Goal: Task Accomplishment & Management: Manage account settings

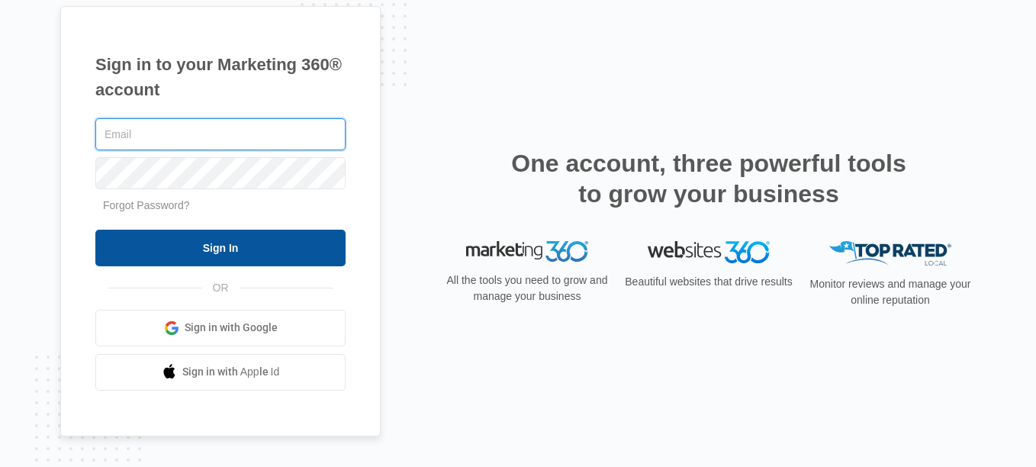
type input "[EMAIL_ADDRESS][DOMAIN_NAME]"
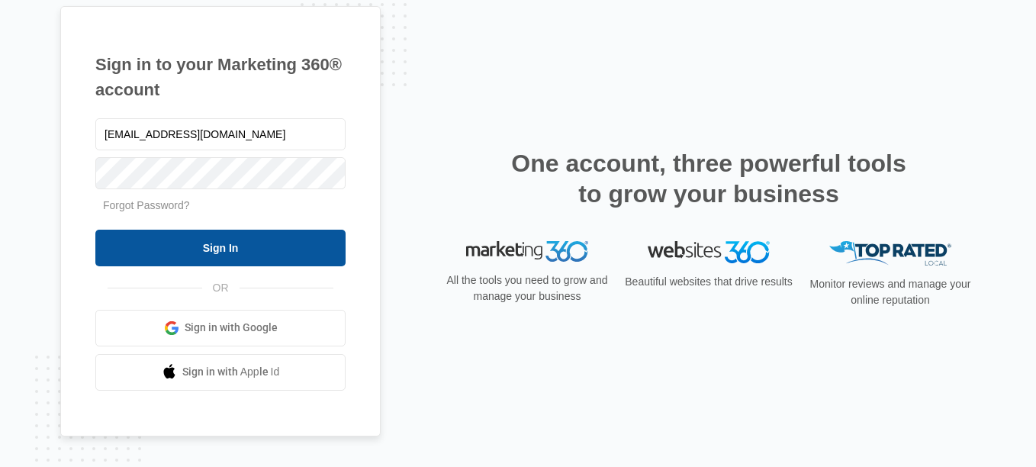
click at [240, 253] on input "Sign In" at bounding box center [220, 248] width 250 height 37
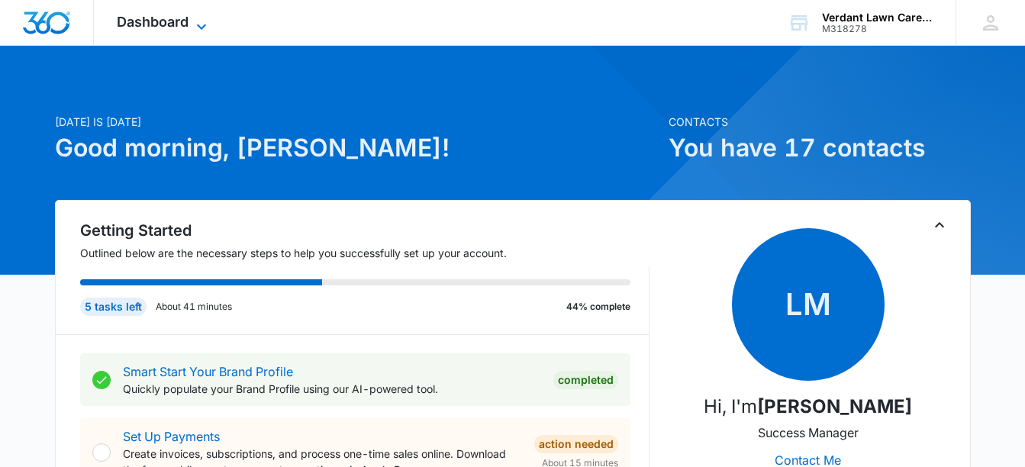
click at [194, 13] on div "Dashboard Apps Reputation Forms CRM Email Social POS Content Ads Intelligence F…" at bounding box center [164, 22] width 140 height 45
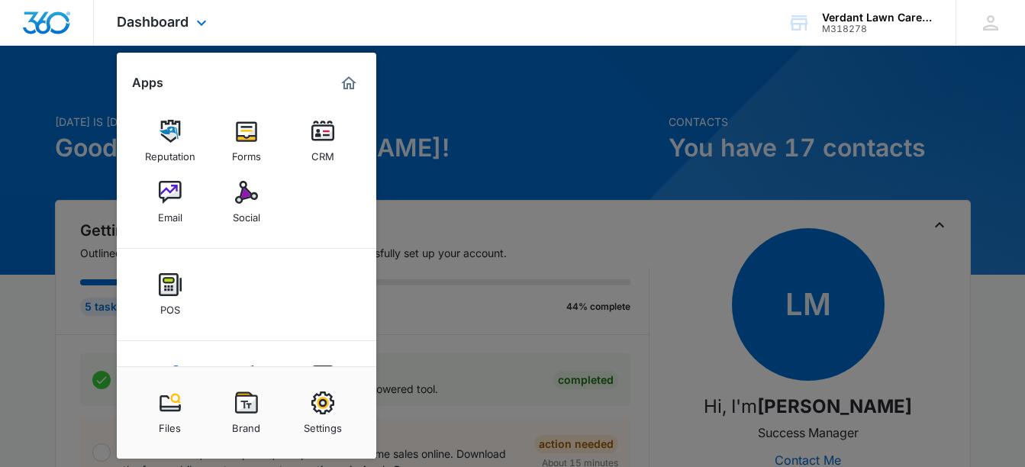
scroll to position [67, 0]
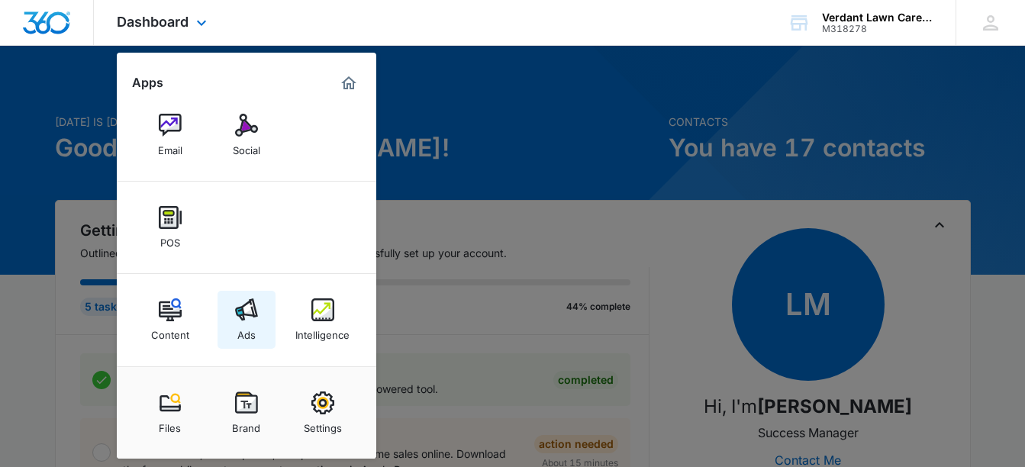
click at [243, 304] on img at bounding box center [246, 309] width 23 height 23
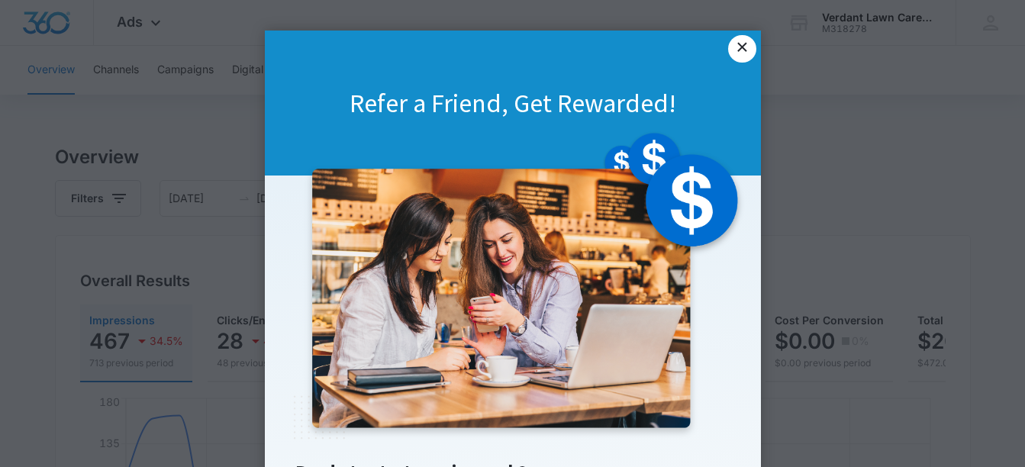
click at [739, 45] on link "×" at bounding box center [741, 48] width 27 height 27
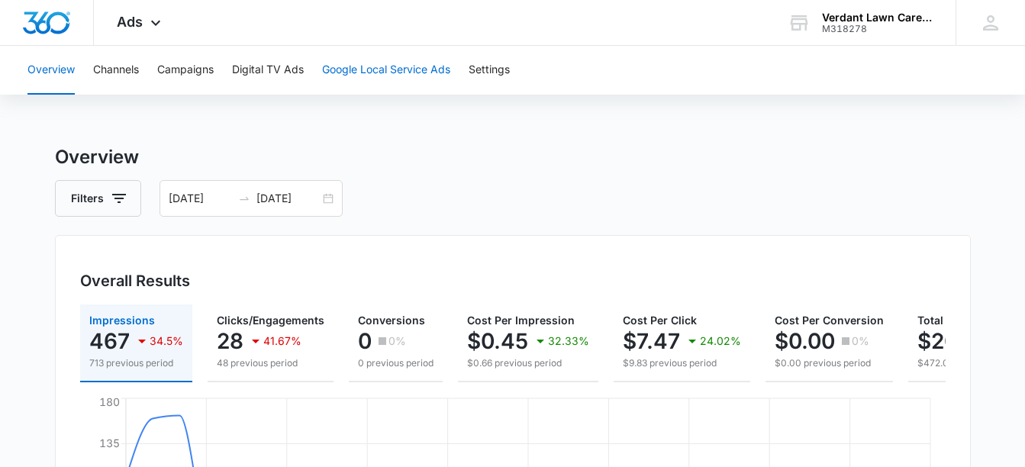
click at [410, 80] on button "Google Local Service Ads" at bounding box center [386, 70] width 128 height 49
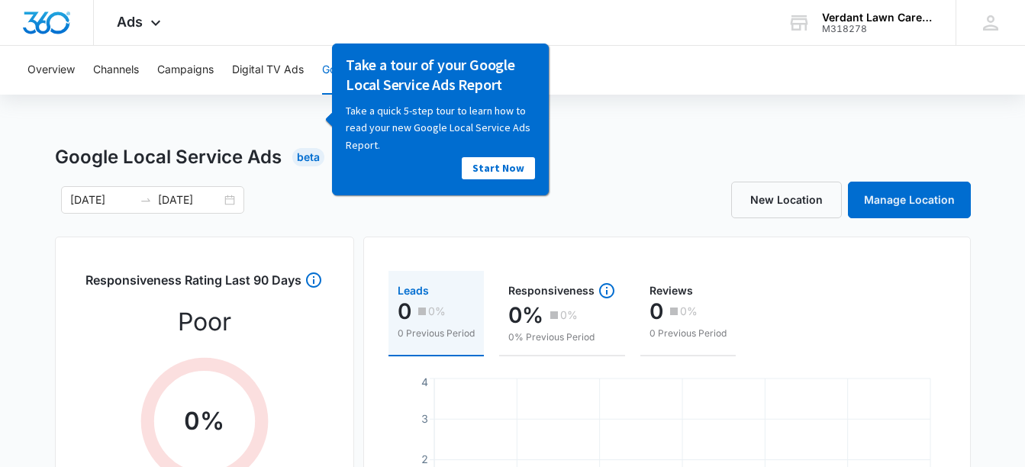
click at [189, 66] on button "Campaigns" at bounding box center [185, 70] width 56 height 49
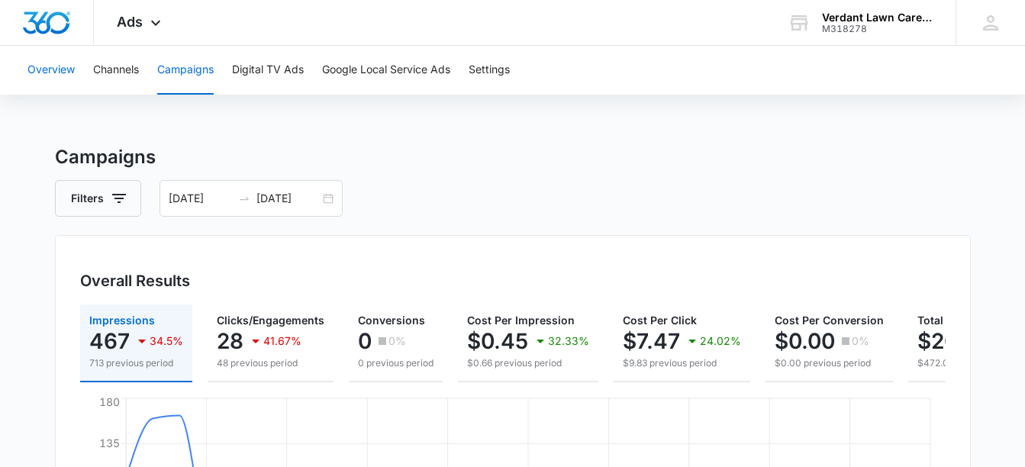
click at [55, 65] on button "Overview" at bounding box center [50, 70] width 47 height 49
click at [325, 202] on div "[DATE] [DATE]" at bounding box center [250, 198] width 183 height 37
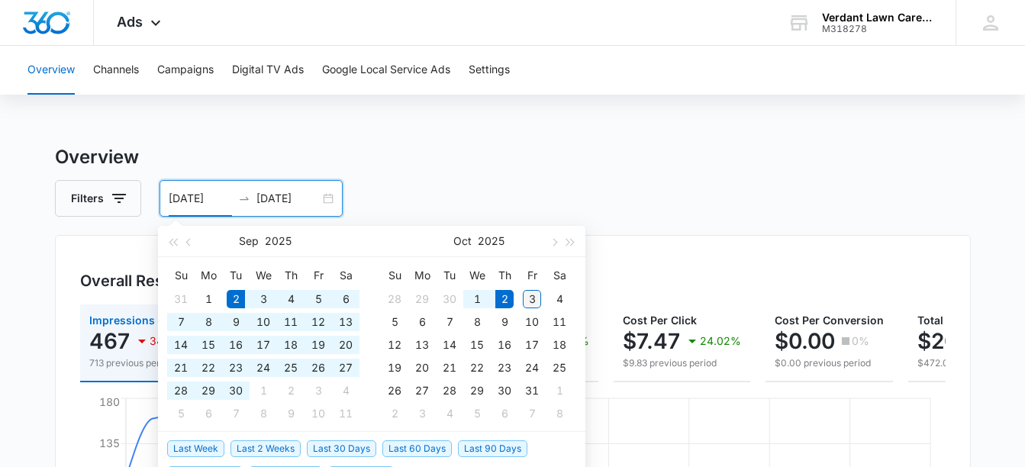
type input "[DATE]"
click at [533, 296] on div "3" at bounding box center [532, 299] width 18 height 18
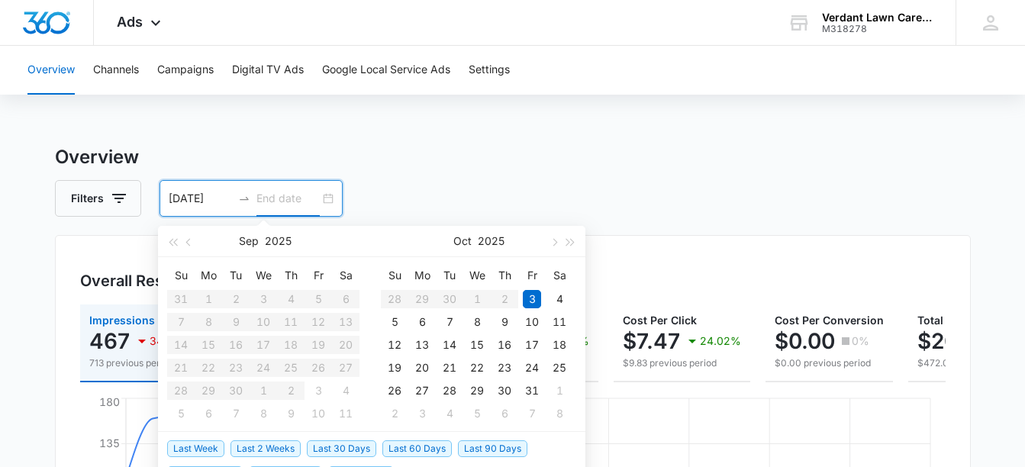
type input "[DATE]"
click at [742, 201] on div "Filters [DATE] [DATE]" at bounding box center [513, 198] width 916 height 37
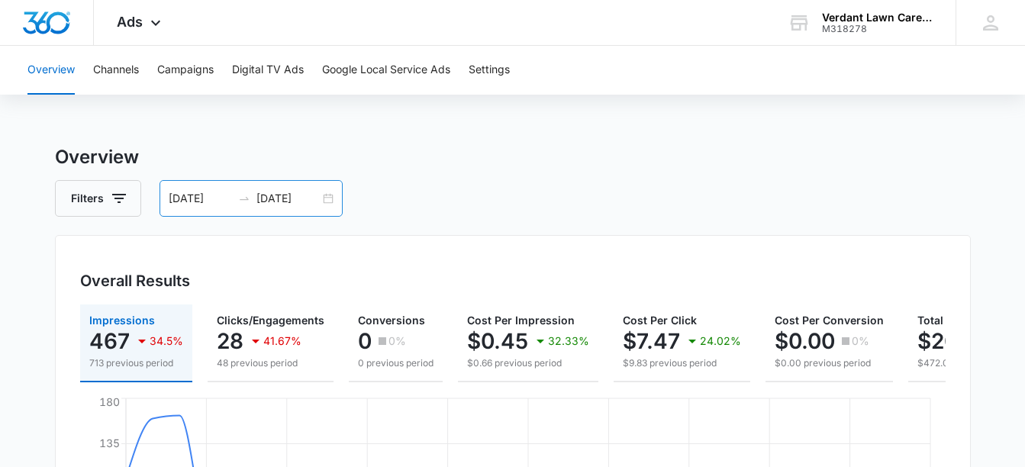
click at [327, 201] on div "[DATE] [DATE]" at bounding box center [250, 198] width 183 height 37
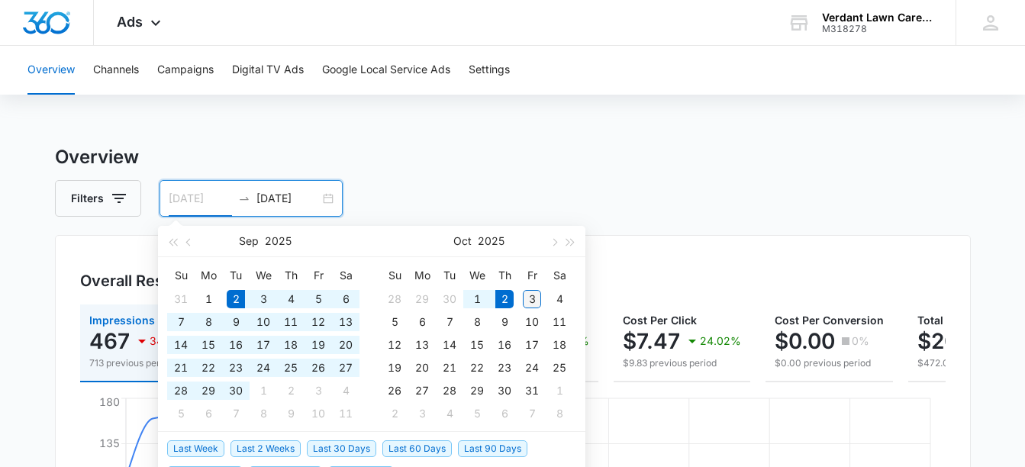
type input "[DATE]"
click at [535, 303] on div "3" at bounding box center [532, 299] width 18 height 18
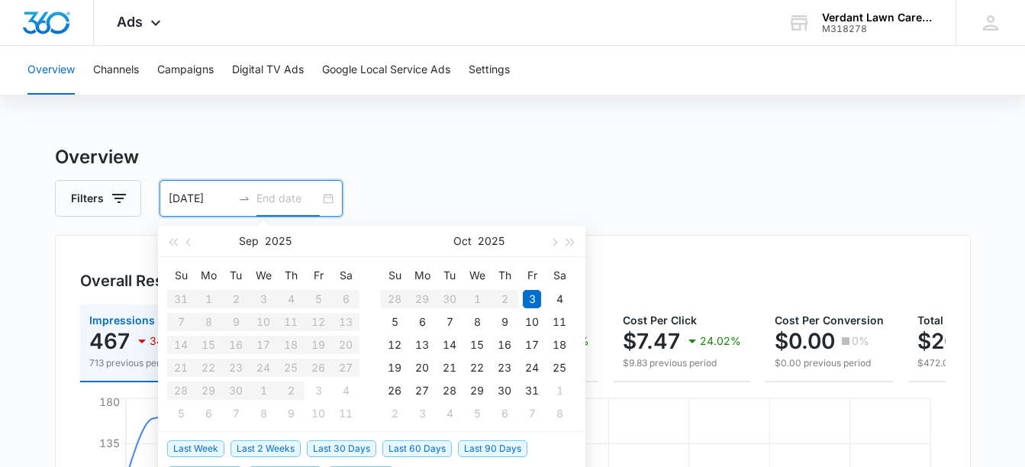
click at [273, 202] on input at bounding box center [287, 198] width 63 height 17
type input "[DATE]"
click at [506, 211] on div "Filters [DATE] [DATE]" at bounding box center [513, 198] width 916 height 37
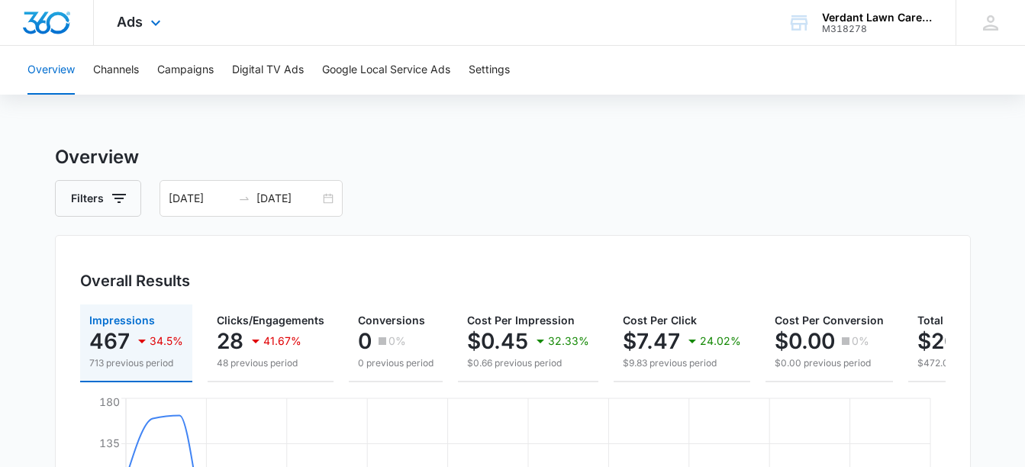
click at [143, 31] on div "Ads Apps Reputation Forms CRM Email Social POS Content Ads Intelligence Files B…" at bounding box center [141, 22] width 94 height 45
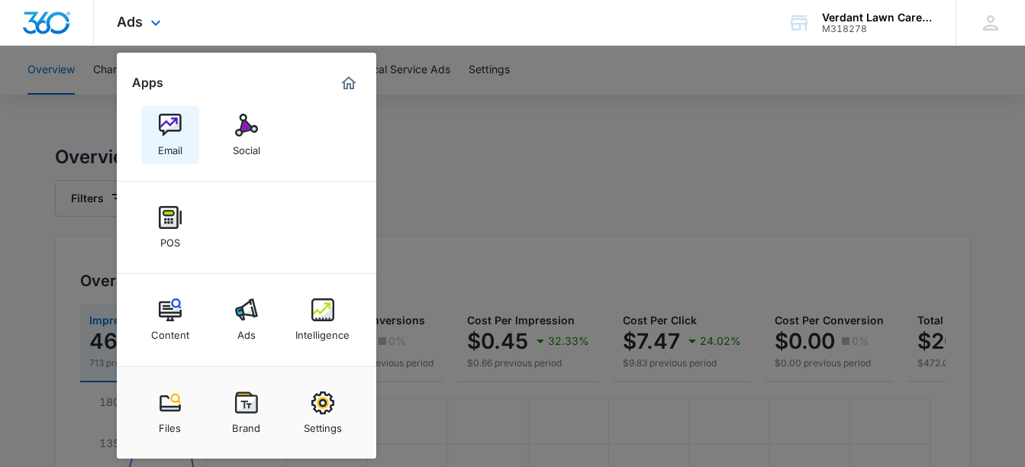
click at [182, 129] on link "Email" at bounding box center [170, 135] width 58 height 58
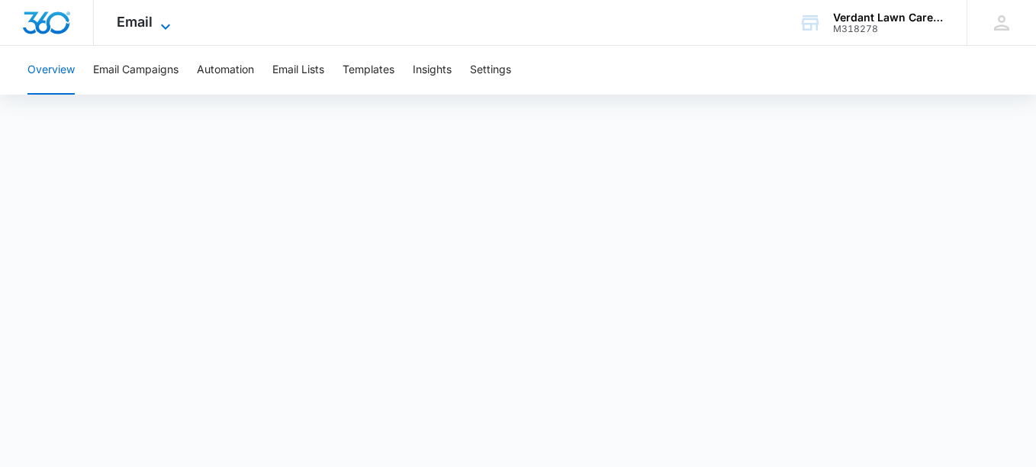
click at [174, 18] on icon at bounding box center [165, 27] width 18 height 18
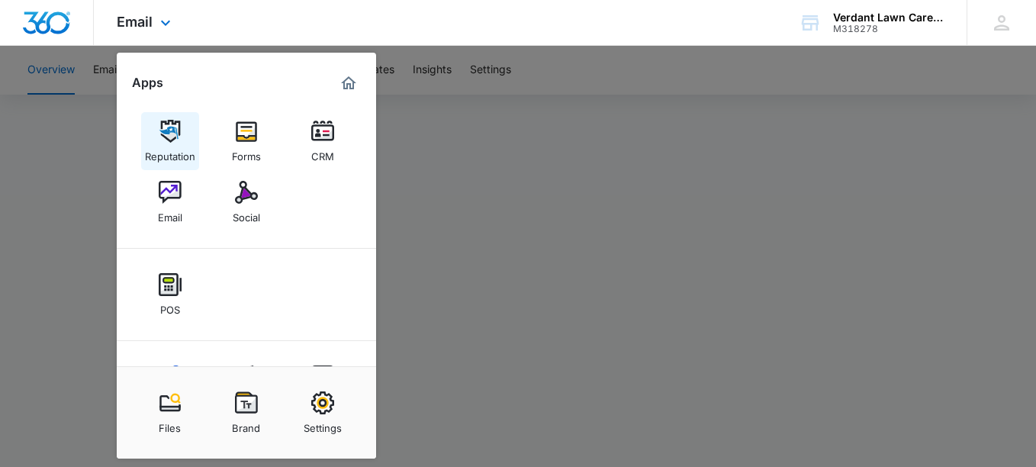
click at [166, 126] on img at bounding box center [170, 131] width 23 height 23
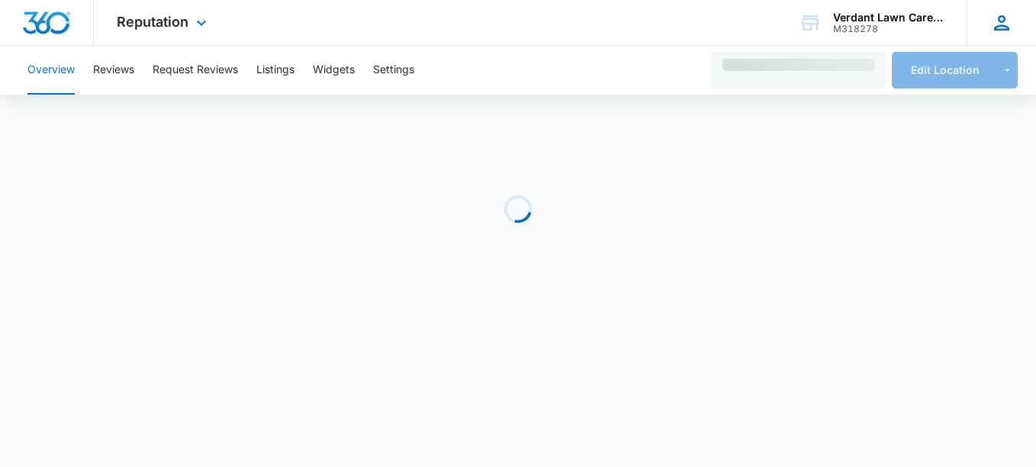
click at [996, 22] on icon at bounding box center [1001, 22] width 23 height 23
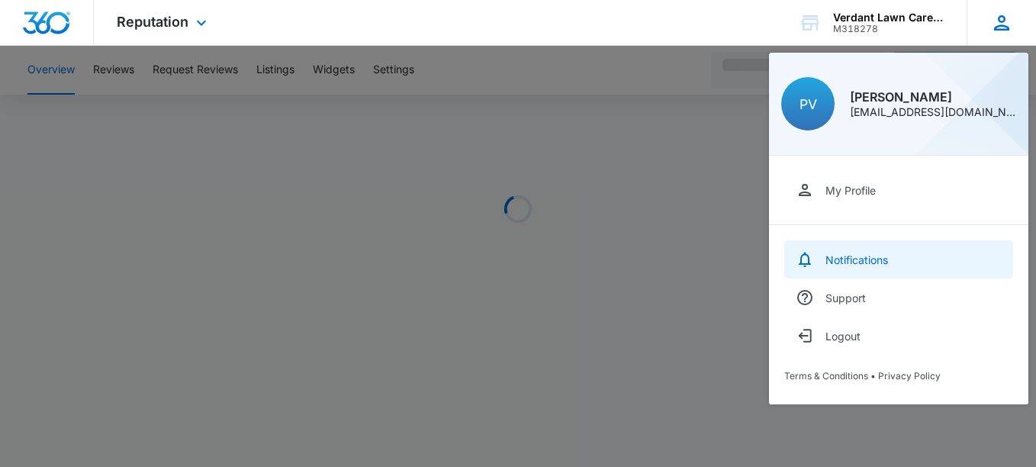
click at [871, 263] on div "Notifications" at bounding box center [857, 259] width 63 height 13
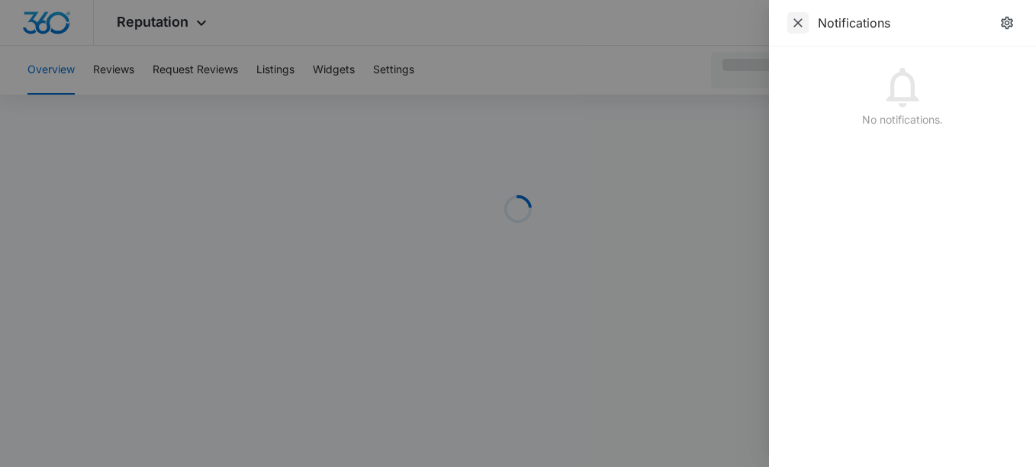
click at [801, 24] on icon "Close" at bounding box center [797, 22] width 15 height 15
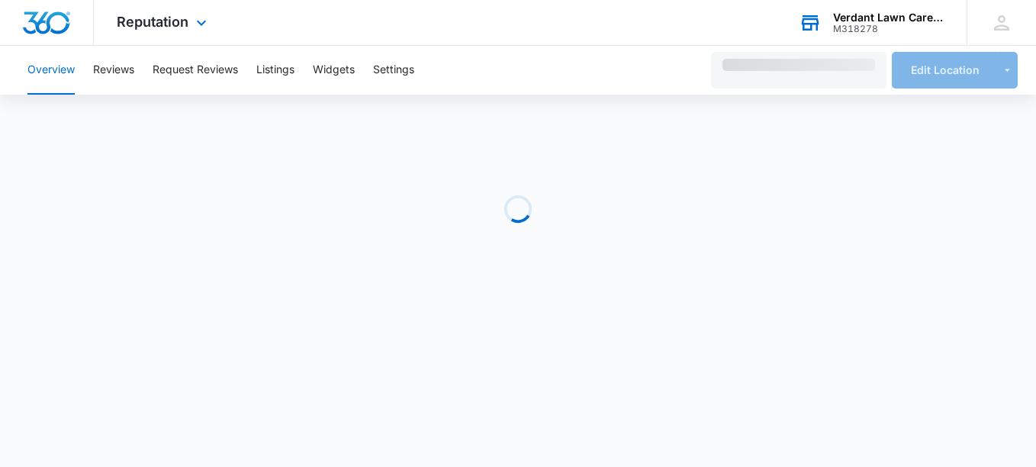
click at [911, 20] on div "Verdant Lawn Care Service" at bounding box center [888, 17] width 111 height 12
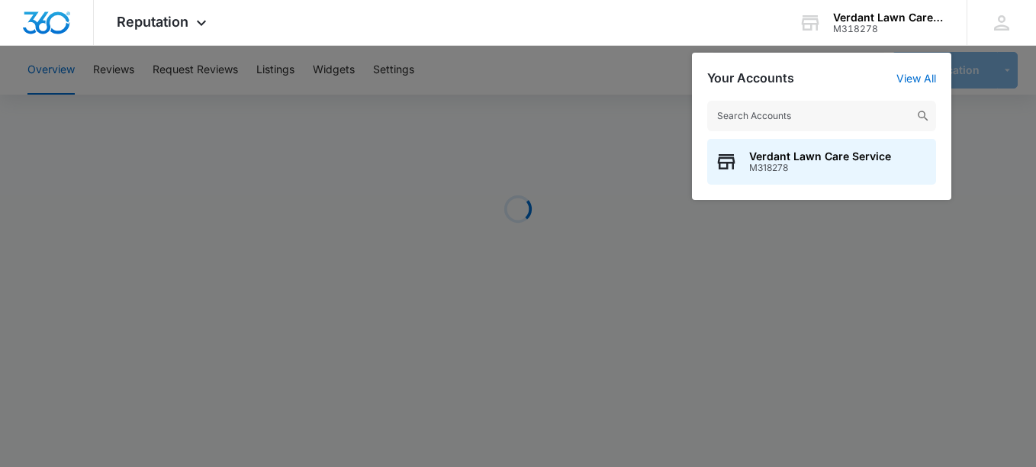
click at [973, 142] on div at bounding box center [518, 233] width 1036 height 467
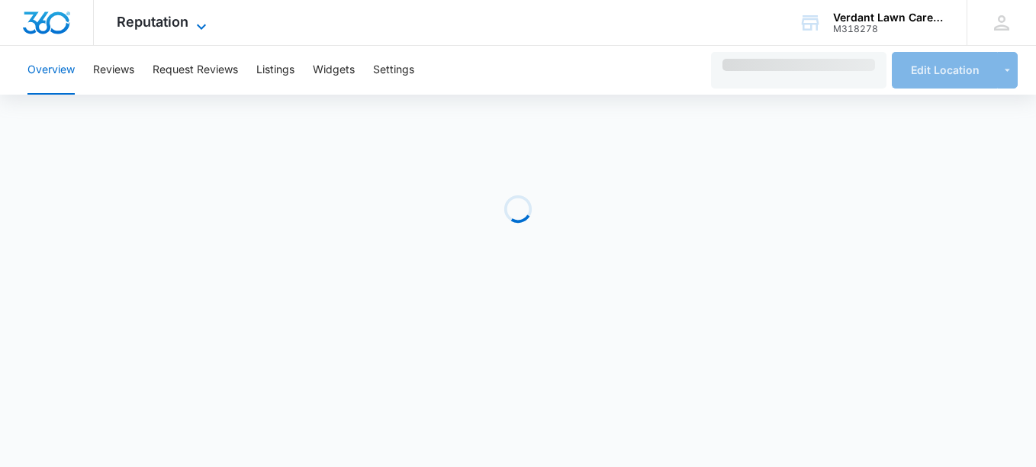
click at [163, 25] on span "Reputation" at bounding box center [153, 22] width 72 height 16
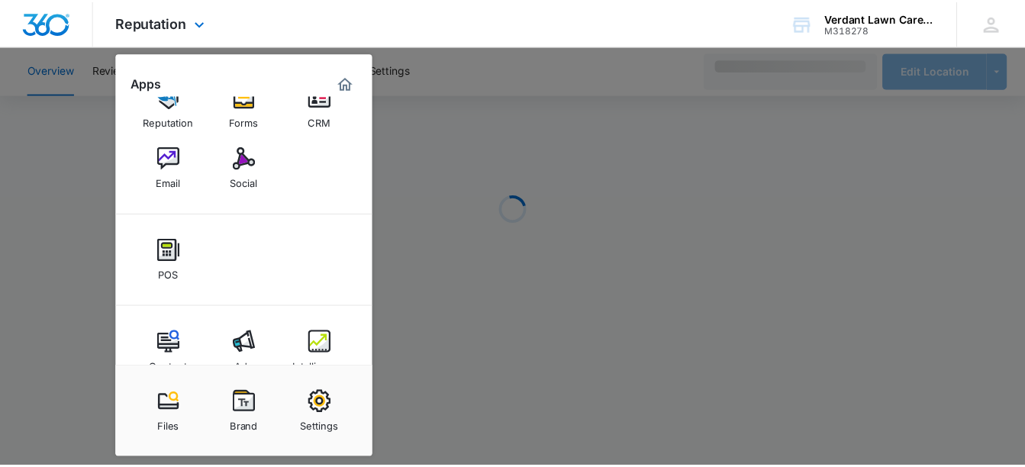
scroll to position [67, 0]
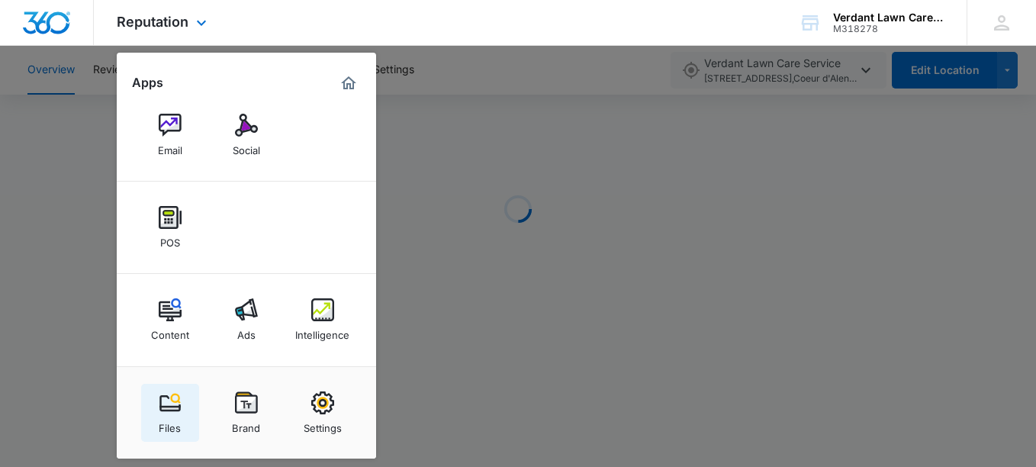
click at [173, 402] on img at bounding box center [170, 402] width 23 height 23
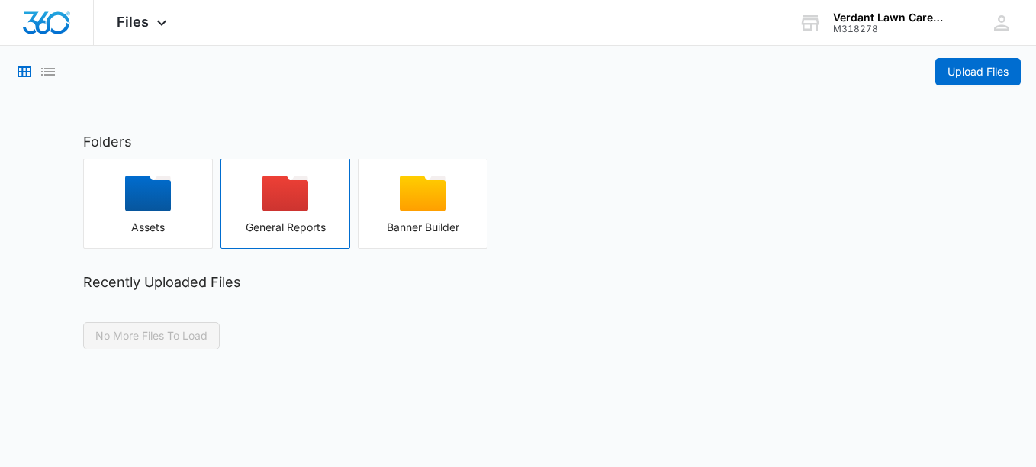
click at [276, 207] on icon "button" at bounding box center [285, 193] width 46 height 36
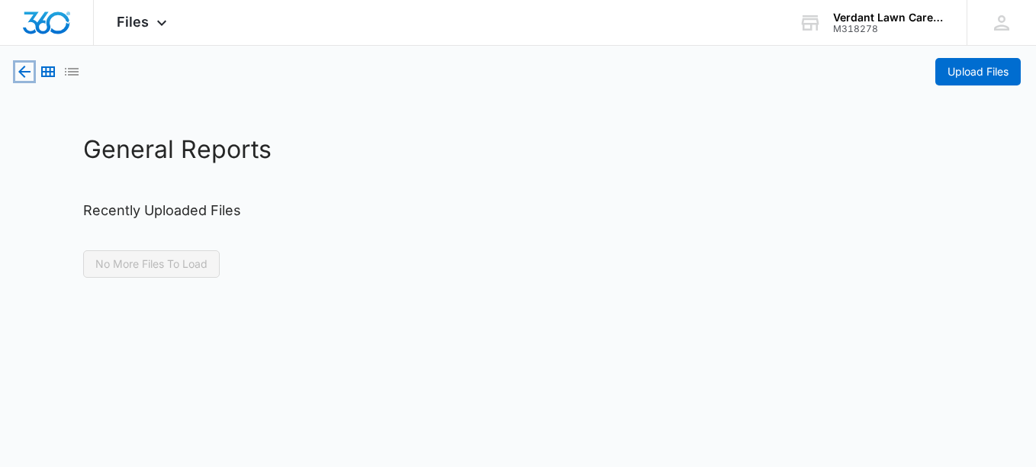
click at [26, 68] on icon "button" at bounding box center [24, 72] width 18 height 18
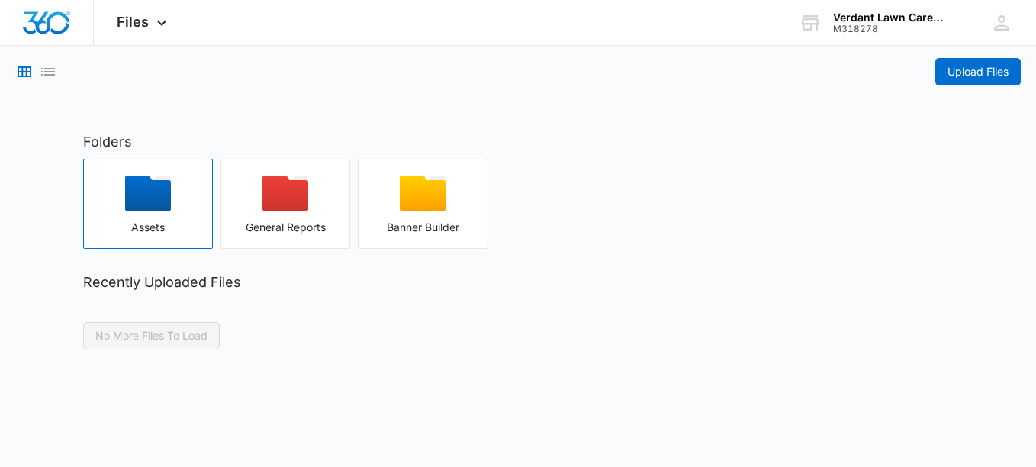
click at [166, 205] on icon "button" at bounding box center [148, 193] width 46 height 36
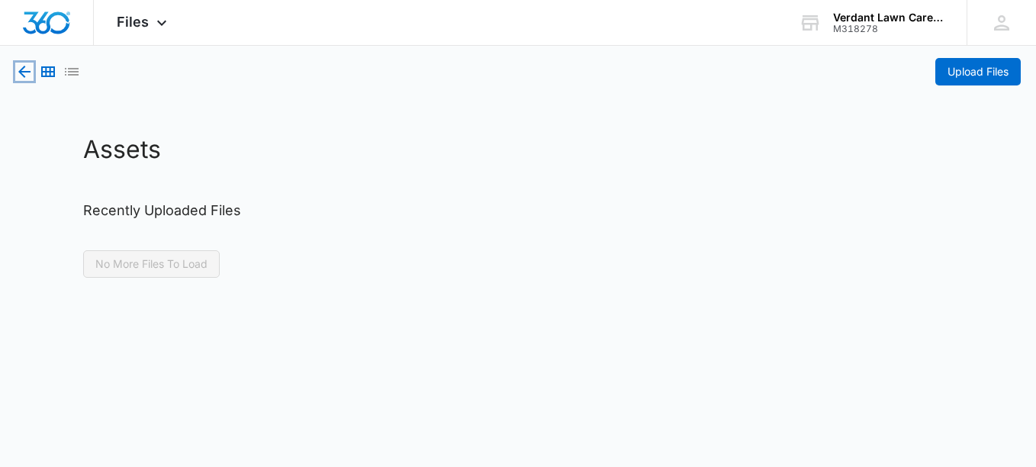
click at [28, 76] on icon "button" at bounding box center [24, 72] width 18 height 18
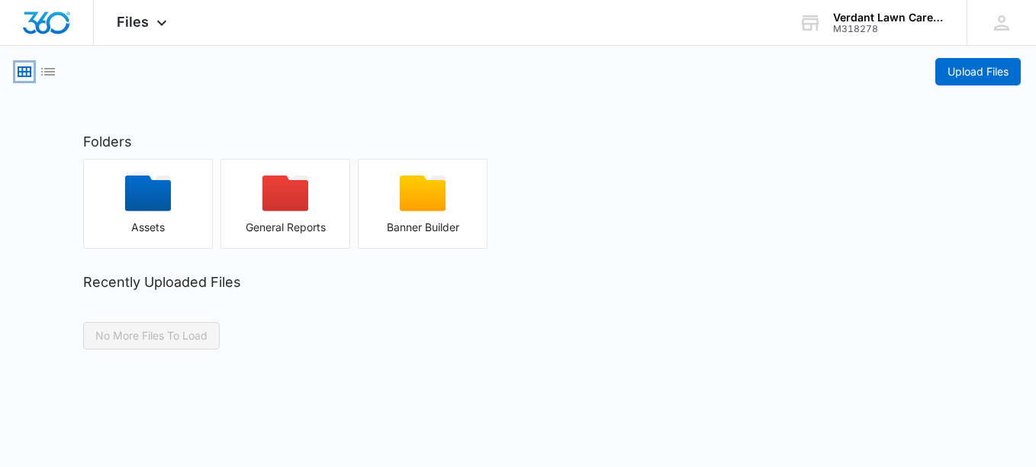
click at [33, 72] on icon "Grid View" at bounding box center [24, 72] width 18 height 18
click at [409, 200] on icon "button" at bounding box center [423, 193] width 46 height 36
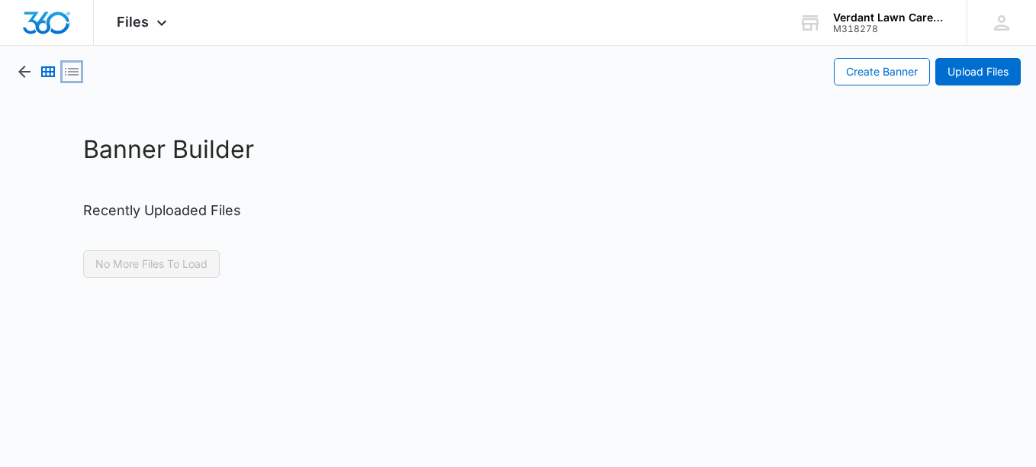
click at [73, 72] on icon "List View" at bounding box center [72, 72] width 14 height 8
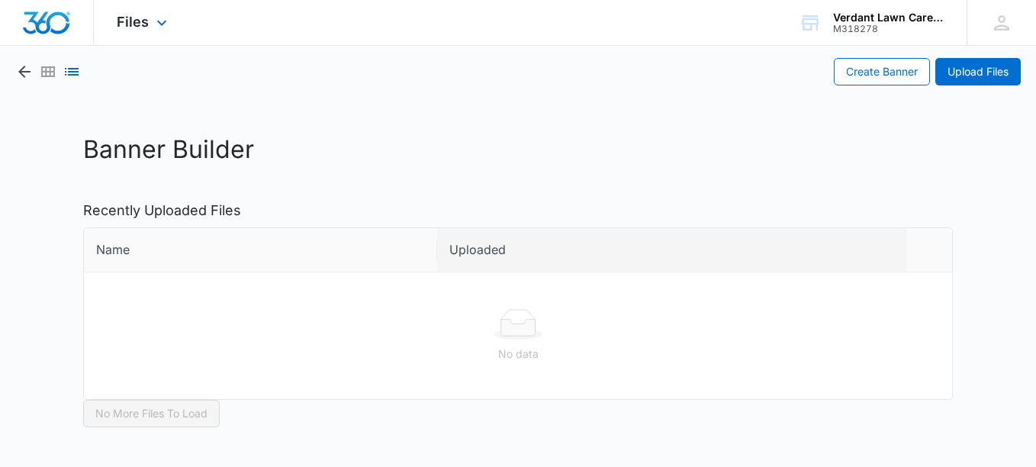
click at [33, 20] on img "Dashboard" at bounding box center [46, 22] width 49 height 23
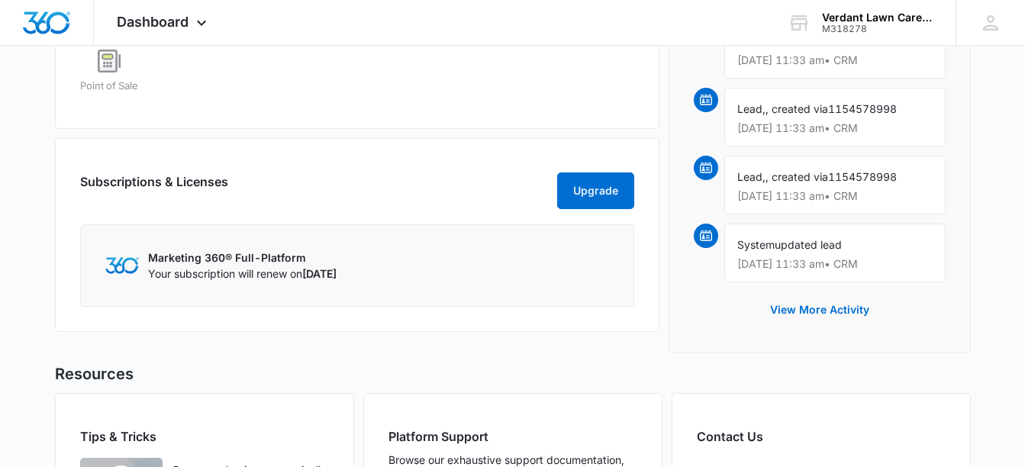
scroll to position [1100, 0]
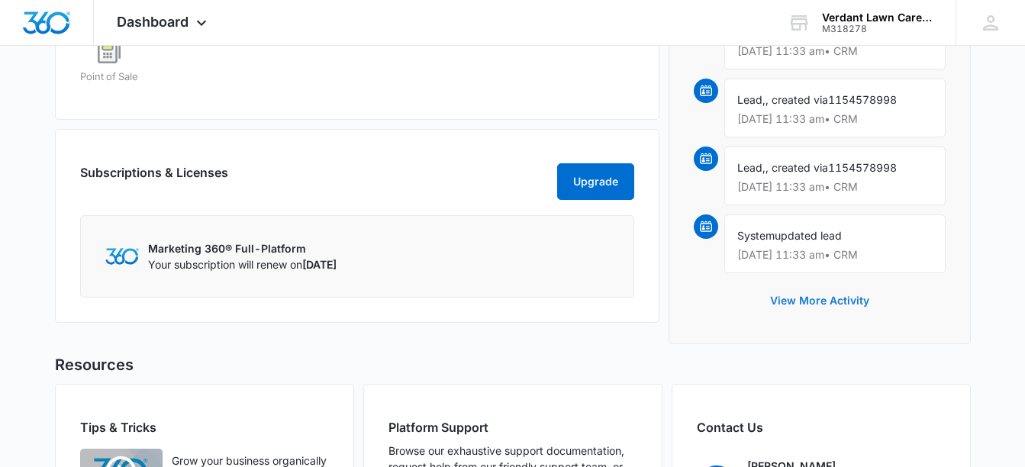
click at [795, 297] on button "View More Activity" at bounding box center [820, 300] width 130 height 37
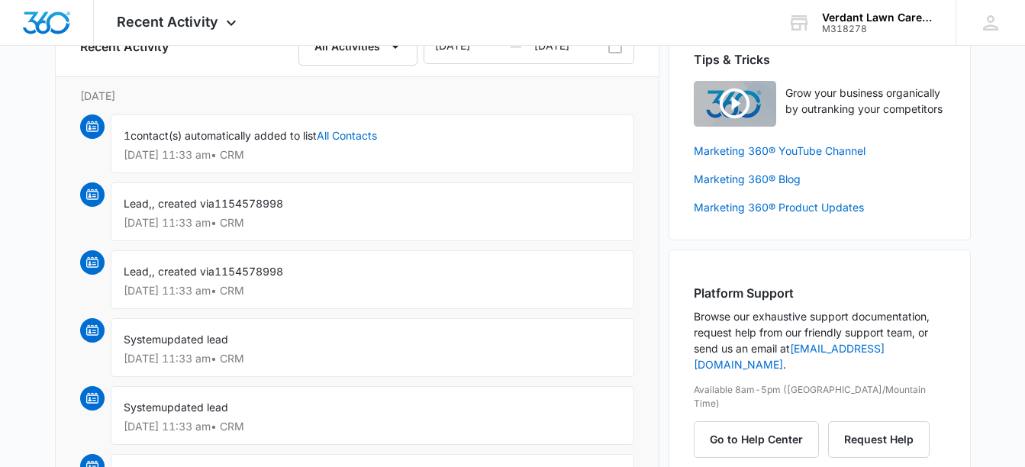
scroll to position [109, 0]
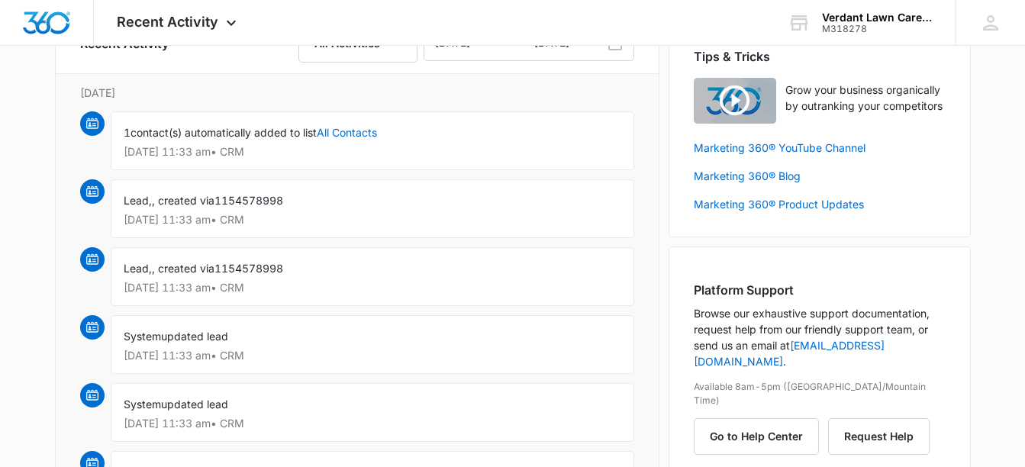
click at [239, 203] on span "1154578998" at bounding box center [248, 200] width 69 height 13
click at [153, 290] on p "[DATE] 11:33 am • CRM" at bounding box center [372, 287] width 497 height 11
click at [154, 361] on p "[DATE] 11:33 am • CRM" at bounding box center [372, 355] width 497 height 11
click at [155, 432] on div "System updated lead [DATE] 11:33 am • CRM" at bounding box center [372, 412] width 523 height 59
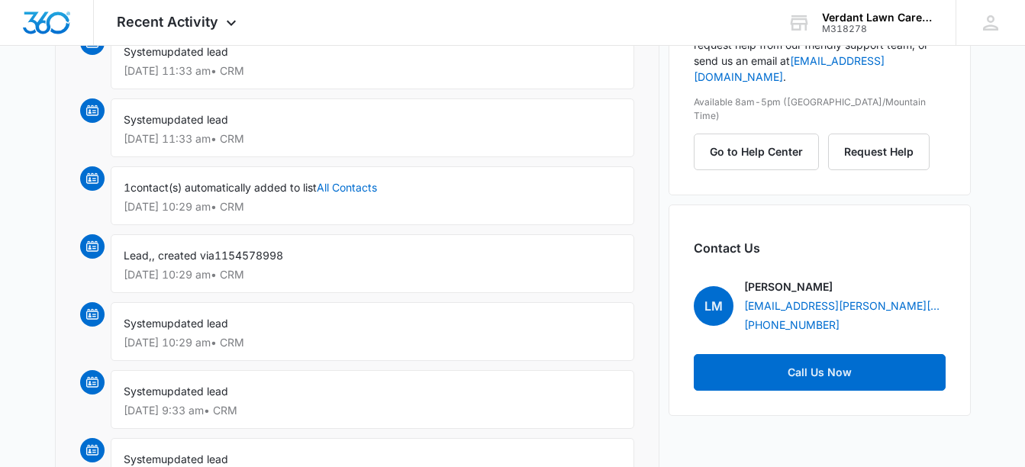
scroll to position [412, 0]
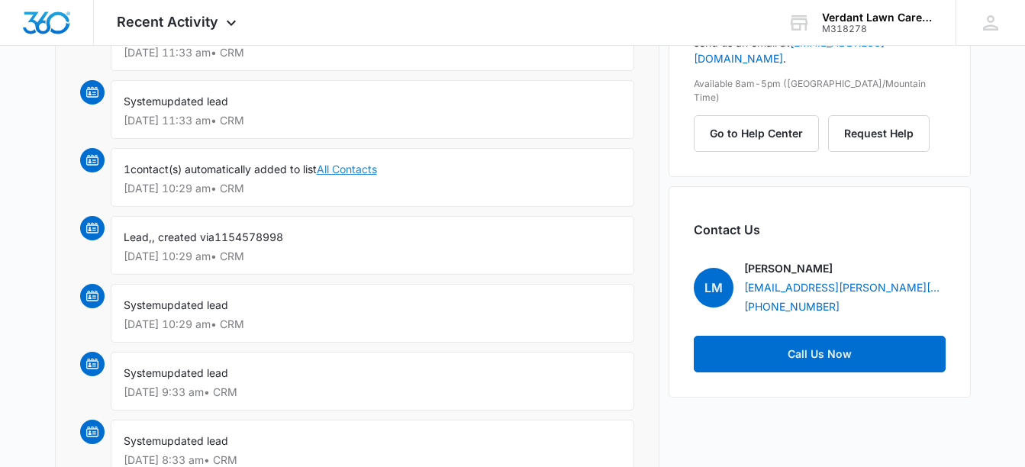
click at [368, 169] on link "All Contacts" at bounding box center [347, 169] width 60 height 13
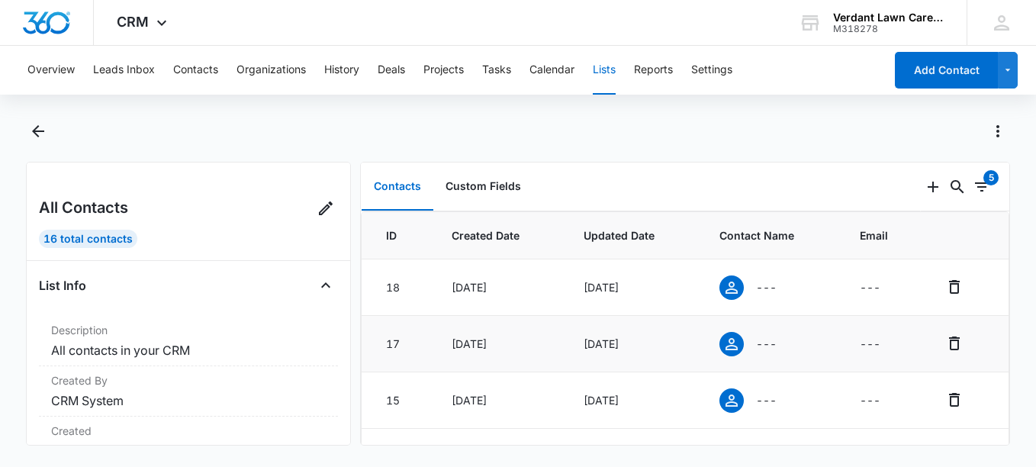
click at [725, 343] on icon at bounding box center [732, 344] width 18 height 18
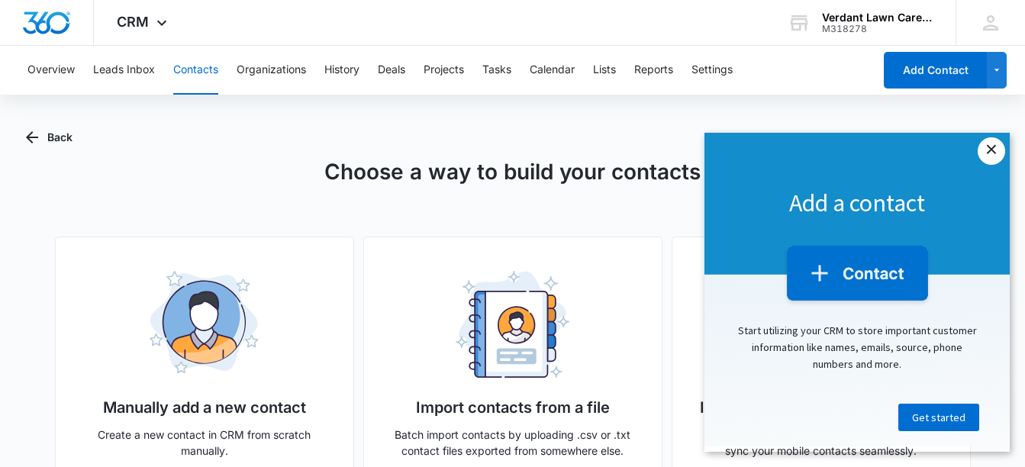
click at [996, 152] on link "×" at bounding box center [990, 150] width 27 height 27
